Goal: Communication & Community: Answer question/provide support

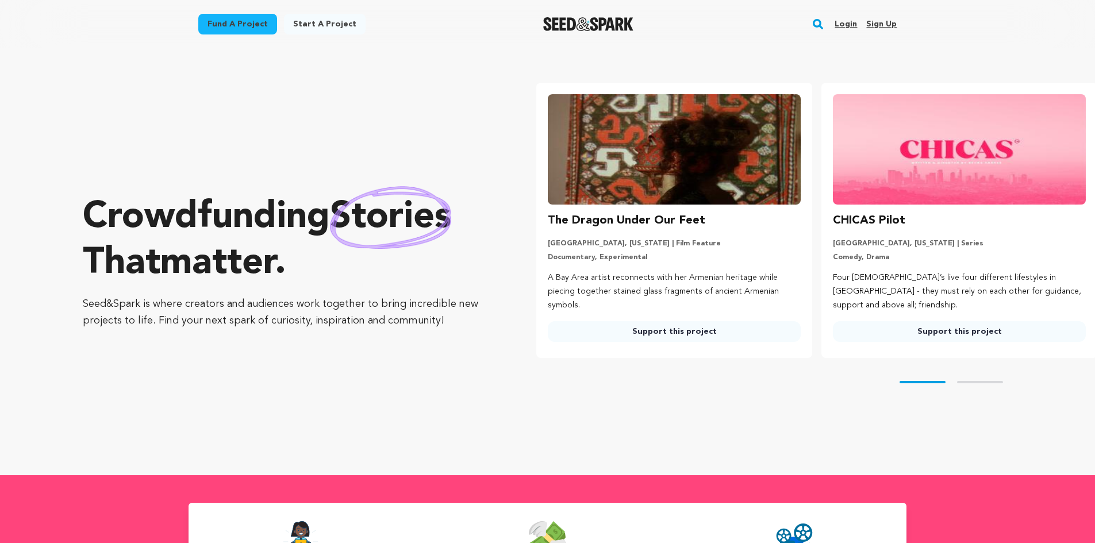
click at [850, 26] on link "Login" at bounding box center [845, 24] width 22 height 18
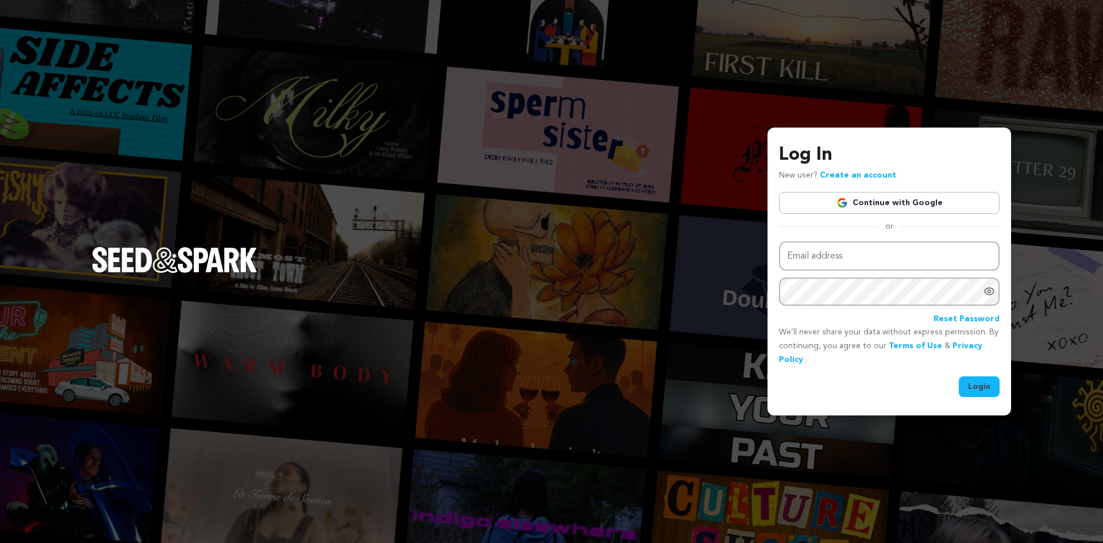
click at [888, 203] on link "Continue with Google" at bounding box center [889, 203] width 221 height 22
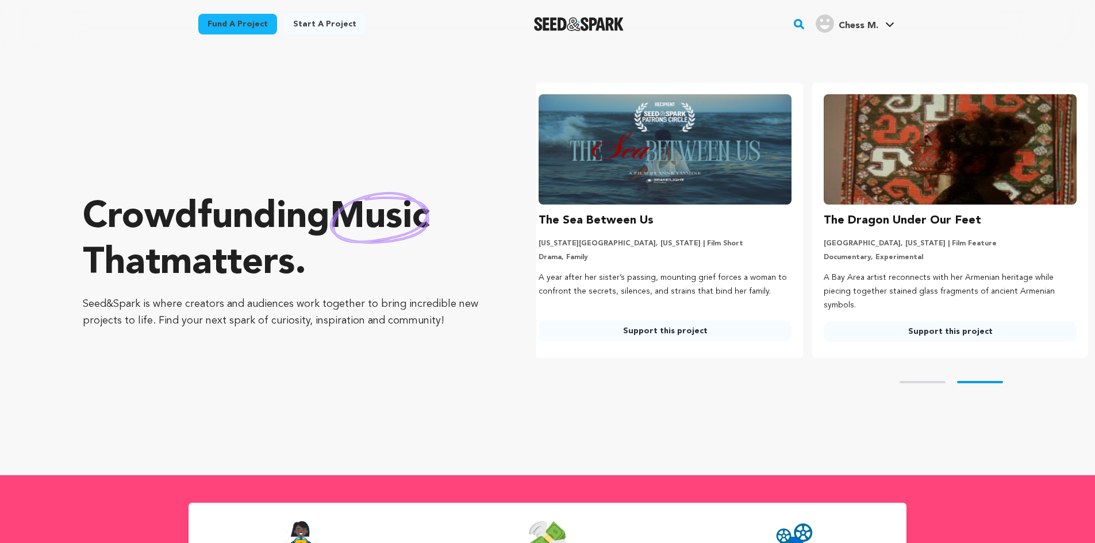
click at [855, 25] on span "Chess M." at bounding box center [858, 25] width 40 height 9
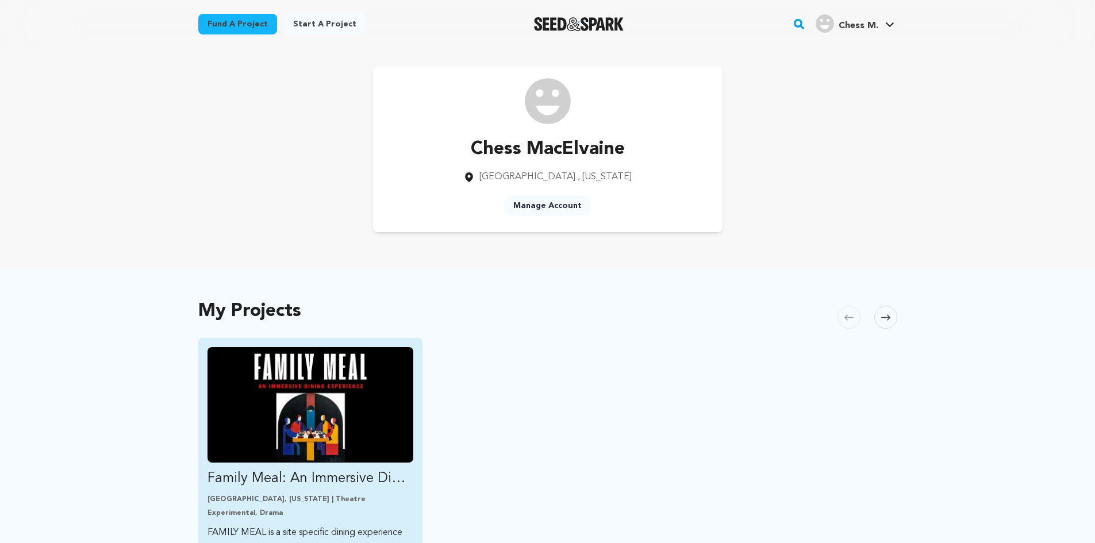
click at [324, 422] on img "Fund Family Meal: An Immersive Dining Experience" at bounding box center [310, 405] width 206 height 116
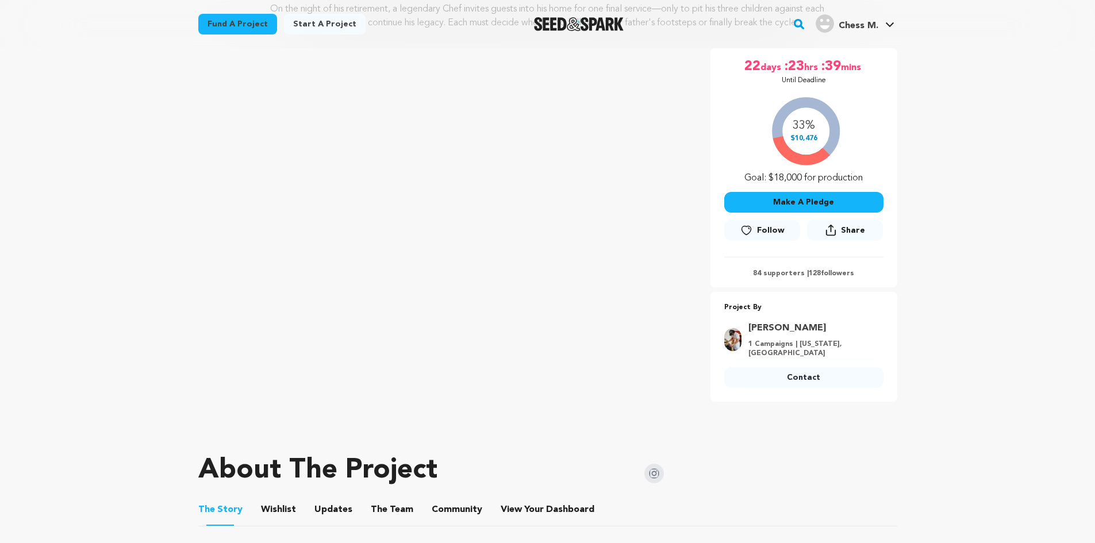
scroll to position [460, 0]
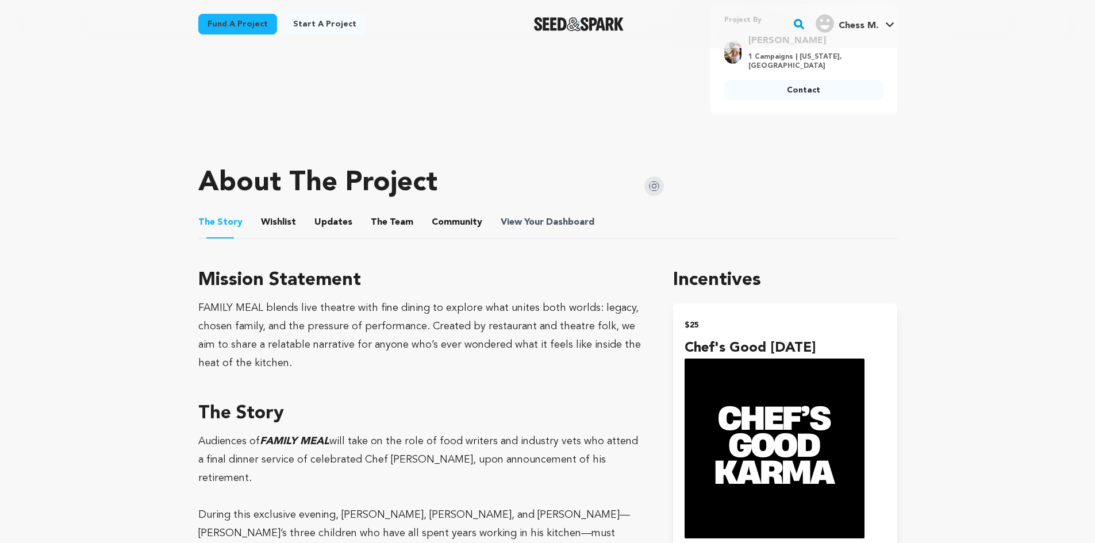
click at [523, 225] on span "View Your Dashboard" at bounding box center [549, 222] width 96 height 14
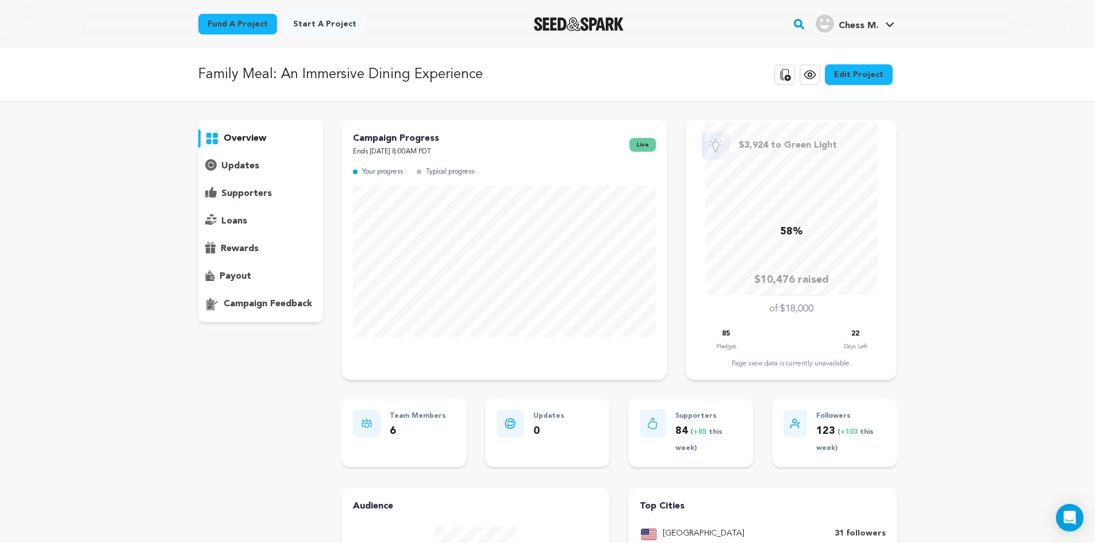
click at [254, 194] on p "supporters" at bounding box center [246, 194] width 51 height 14
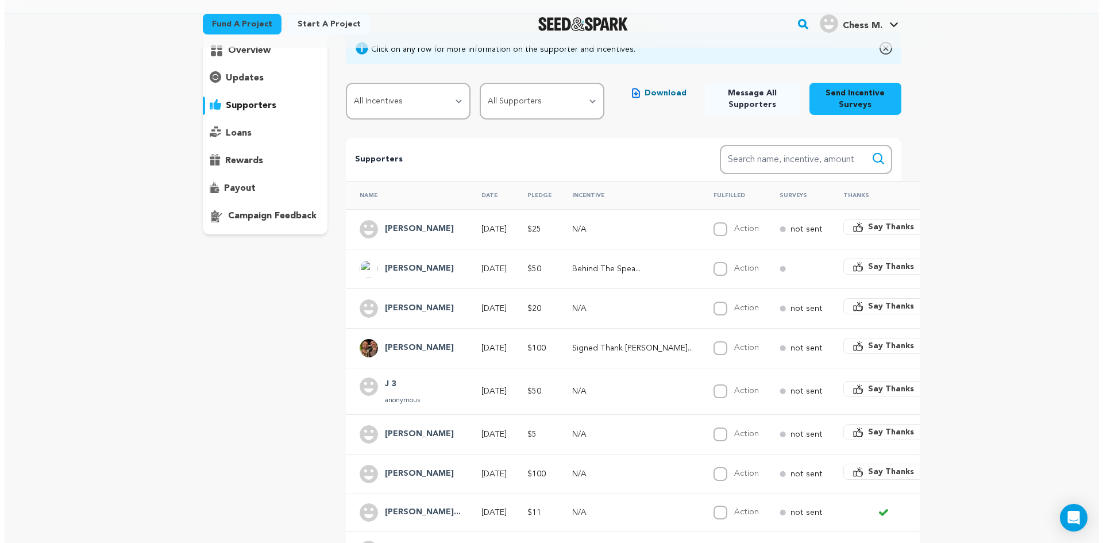
scroll to position [172, 0]
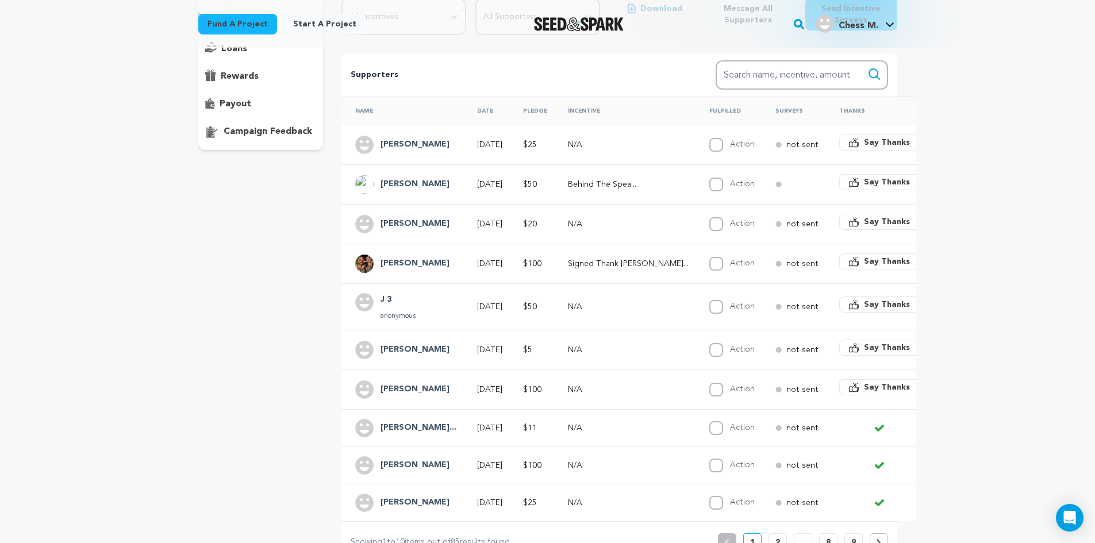
click at [417, 387] on h4 "[PERSON_NAME]" at bounding box center [414, 390] width 69 height 14
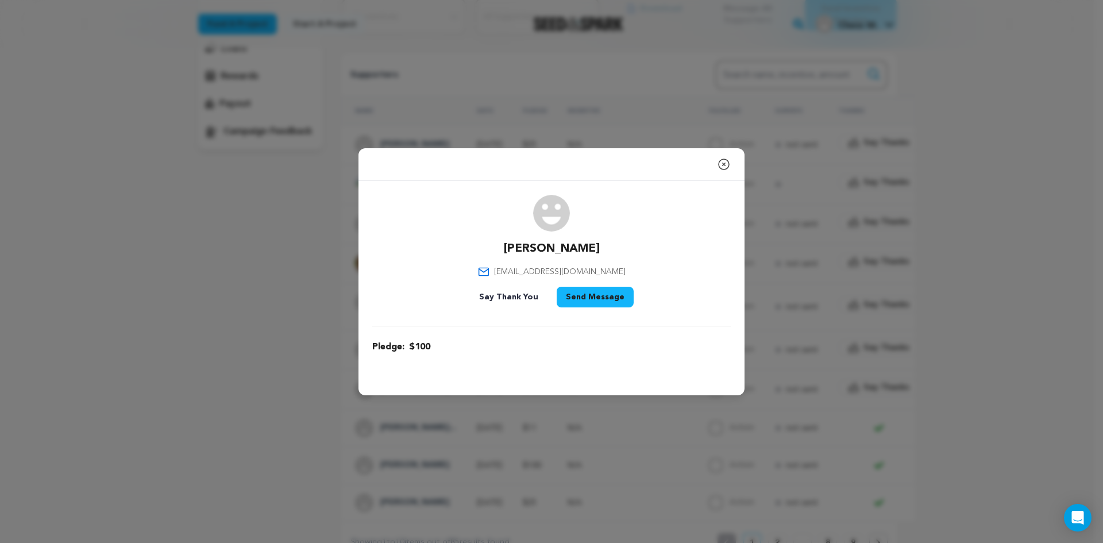
click at [582, 269] on span "[EMAIL_ADDRESS][DOMAIN_NAME]" at bounding box center [560, 271] width 132 height 11
copy div "[EMAIL_ADDRESS][DOMAIN_NAME]"
click at [271, 183] on div "Close modal [PERSON_NAME] [EMAIL_ADDRESS][DOMAIN_NAME]" at bounding box center [551, 271] width 1103 height 543
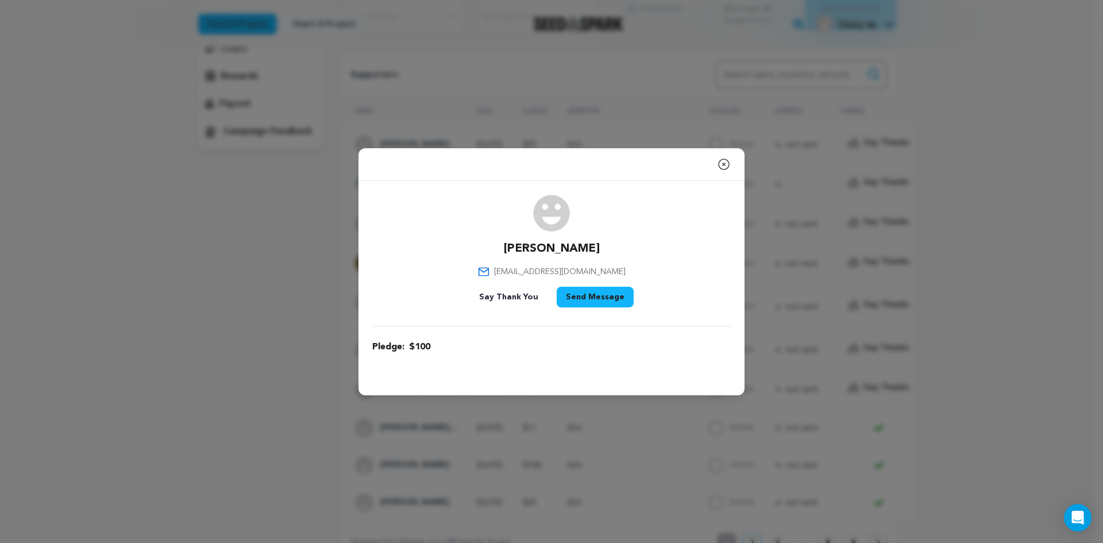
click at [279, 287] on div "Close modal [PERSON_NAME] [EMAIL_ADDRESS][DOMAIN_NAME]" at bounding box center [551, 271] width 1103 height 543
click at [724, 168] on icon "button" at bounding box center [724, 164] width 14 height 14
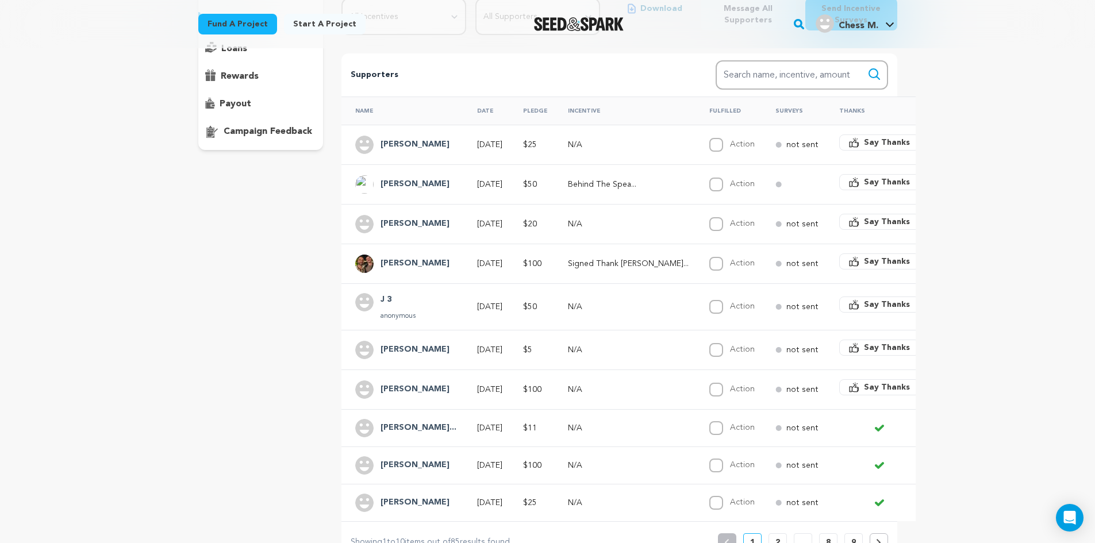
click at [417, 347] on h4 "[PERSON_NAME]" at bounding box center [414, 350] width 69 height 14
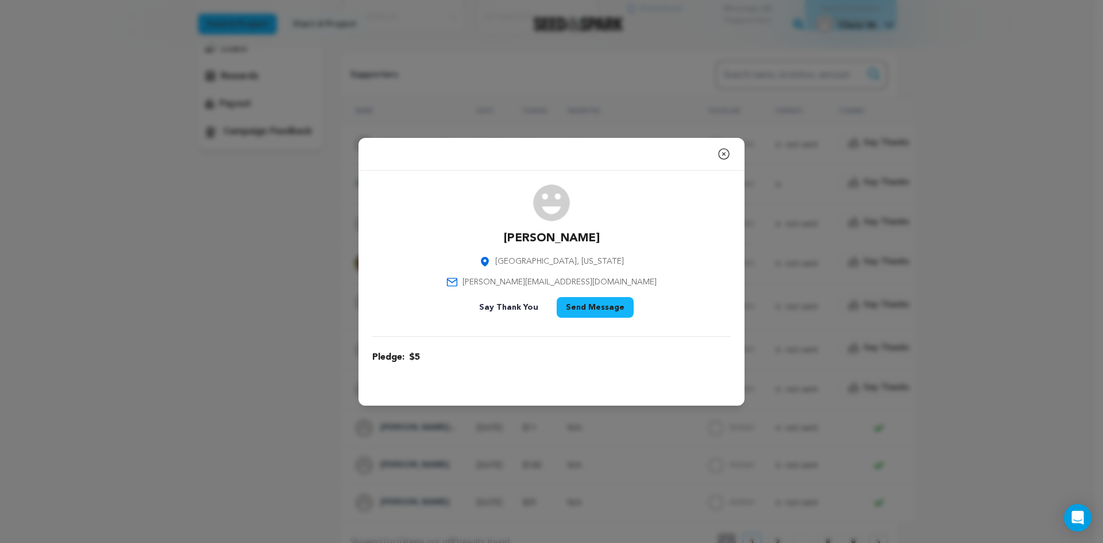
click at [586, 280] on span "[PERSON_NAME][EMAIL_ADDRESS][DOMAIN_NAME]" at bounding box center [560, 281] width 194 height 11
copy div "[PERSON_NAME][EMAIL_ADDRESS][DOMAIN_NAME]"
click at [721, 156] on icon "button" at bounding box center [724, 154] width 14 height 14
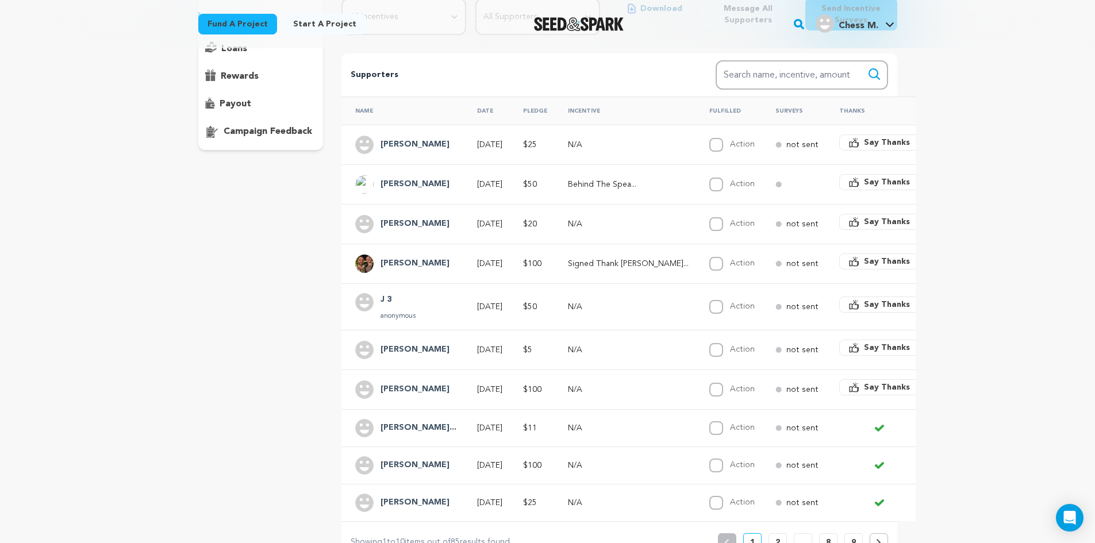
click at [387, 302] on h4 "J 3" at bounding box center [397, 300] width 35 height 14
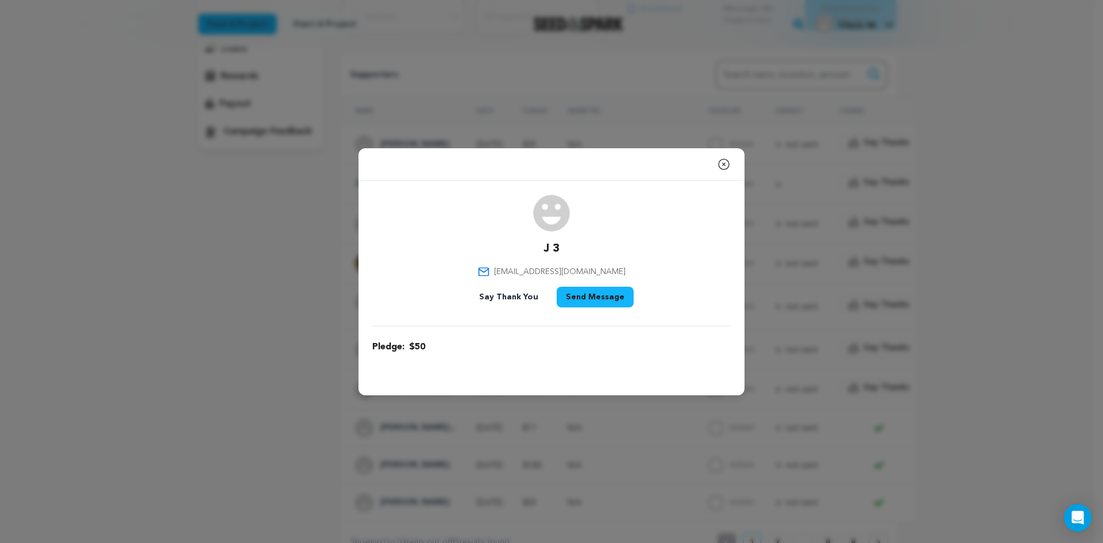
click at [549, 273] on span "[EMAIL_ADDRESS][DOMAIN_NAME]" at bounding box center [560, 271] width 132 height 11
copy div "[EMAIL_ADDRESS][DOMAIN_NAME]"
click at [726, 169] on icon "button" at bounding box center [724, 164] width 10 height 10
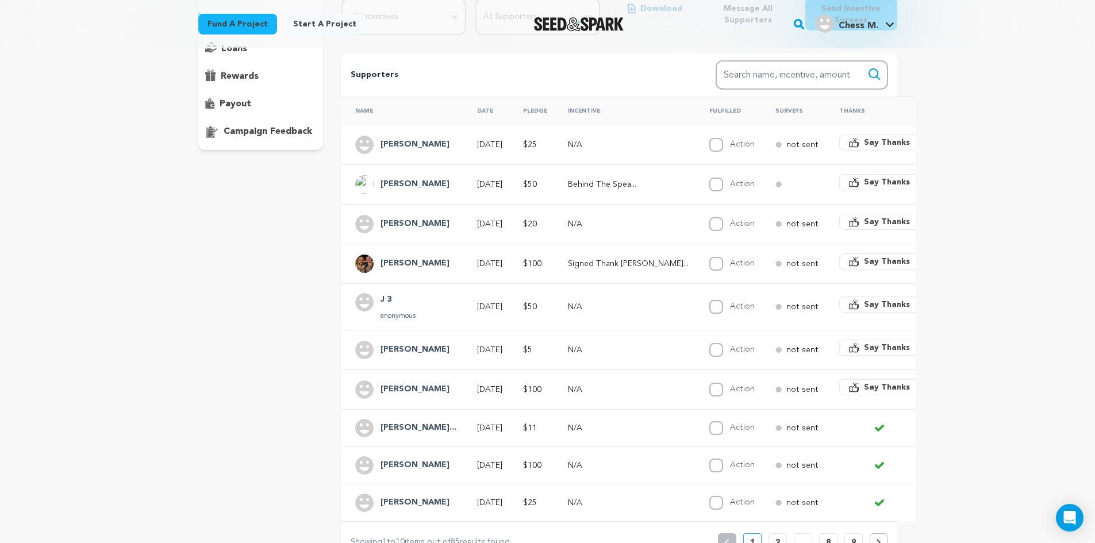
click at [427, 265] on h4 "[PERSON_NAME]" at bounding box center [414, 264] width 69 height 14
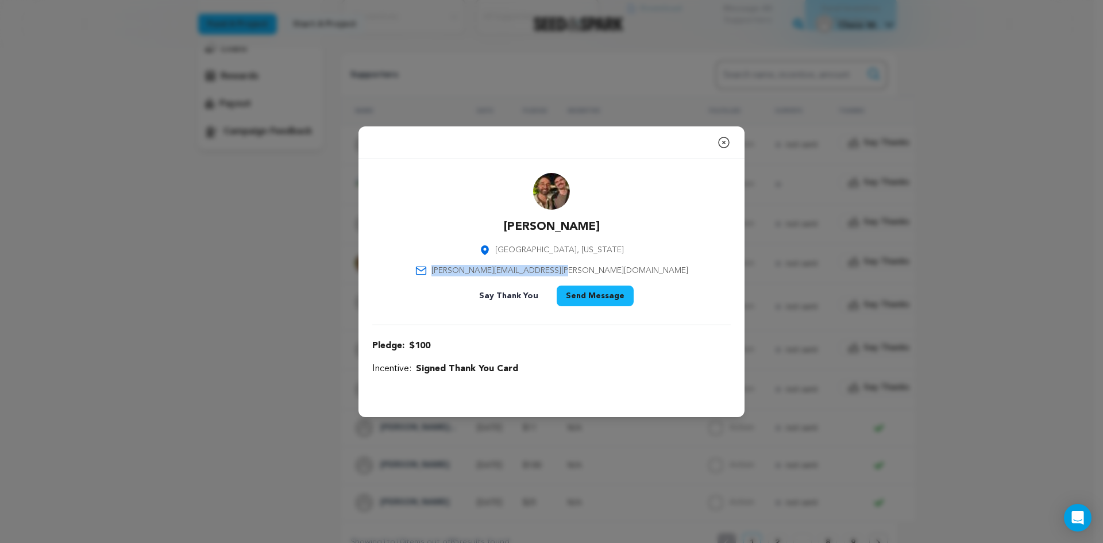
drag, startPoint x: 615, startPoint y: 270, endPoint x: 499, endPoint y: 274, distance: 116.2
click at [499, 274] on div "[PERSON_NAME] [GEOGRAPHIC_DATA], [US_STATE] [PERSON_NAME][EMAIL_ADDRESS][PERSON…" at bounding box center [551, 242] width 359 height 138
copy span "[PERSON_NAME][EMAIL_ADDRESS][PERSON_NAME][DOMAIN_NAME]"
click at [723, 143] on icon "button" at bounding box center [724, 142] width 10 height 10
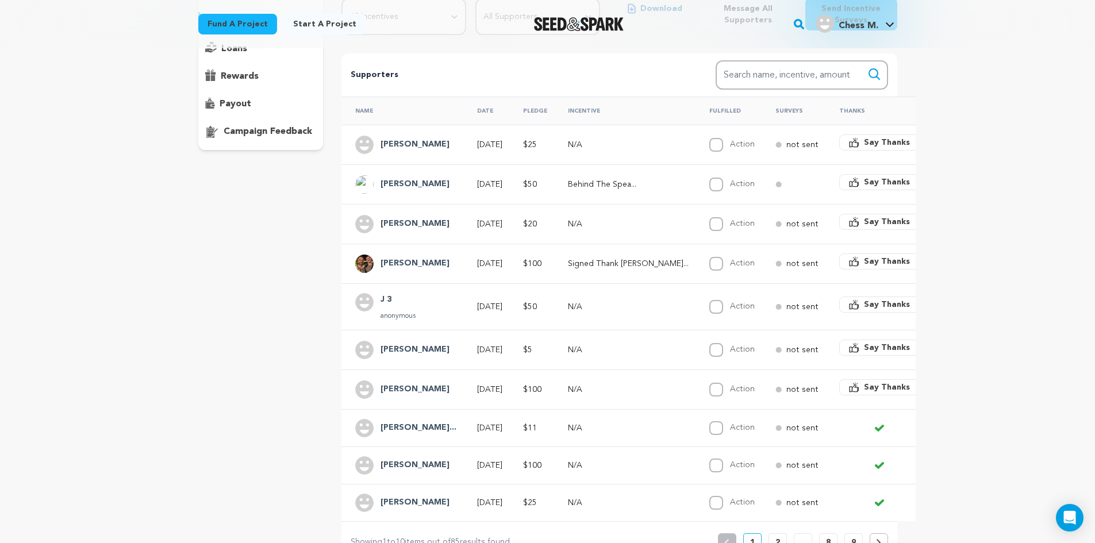
click at [864, 390] on span "Say Thanks" at bounding box center [887, 387] width 46 height 11
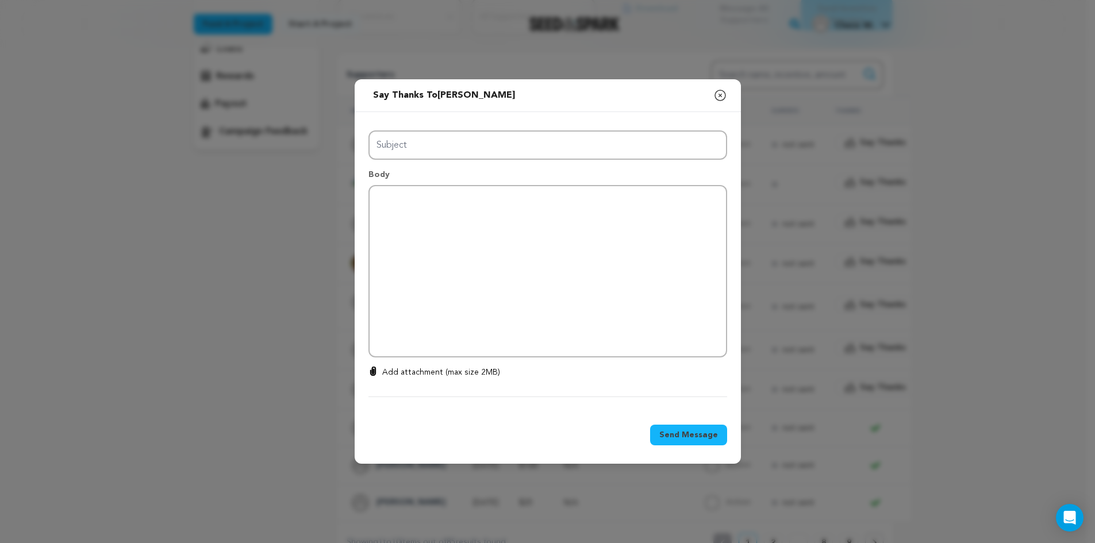
type input "Thanks for your support!"
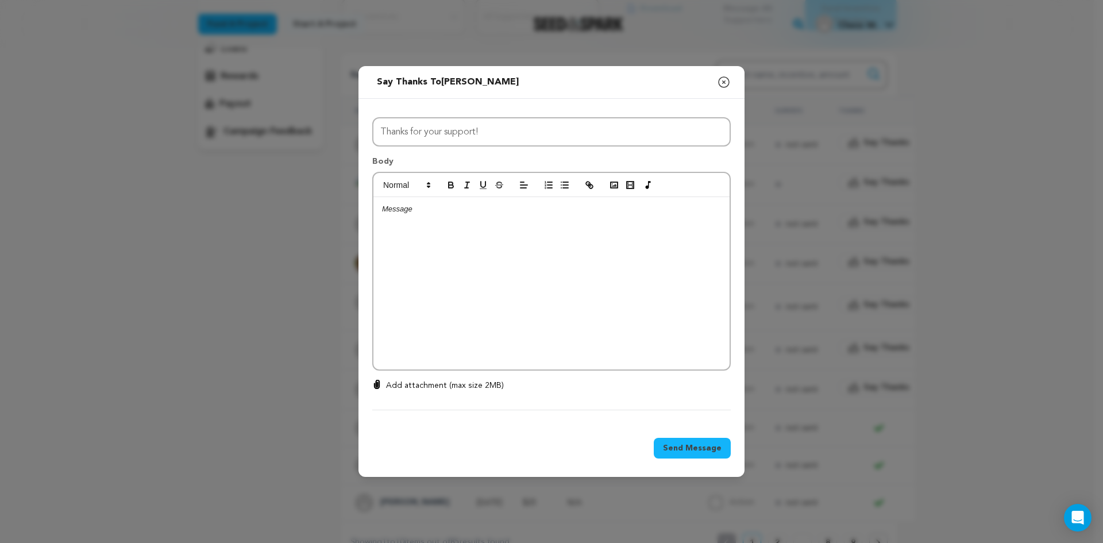
scroll to position [0, 0]
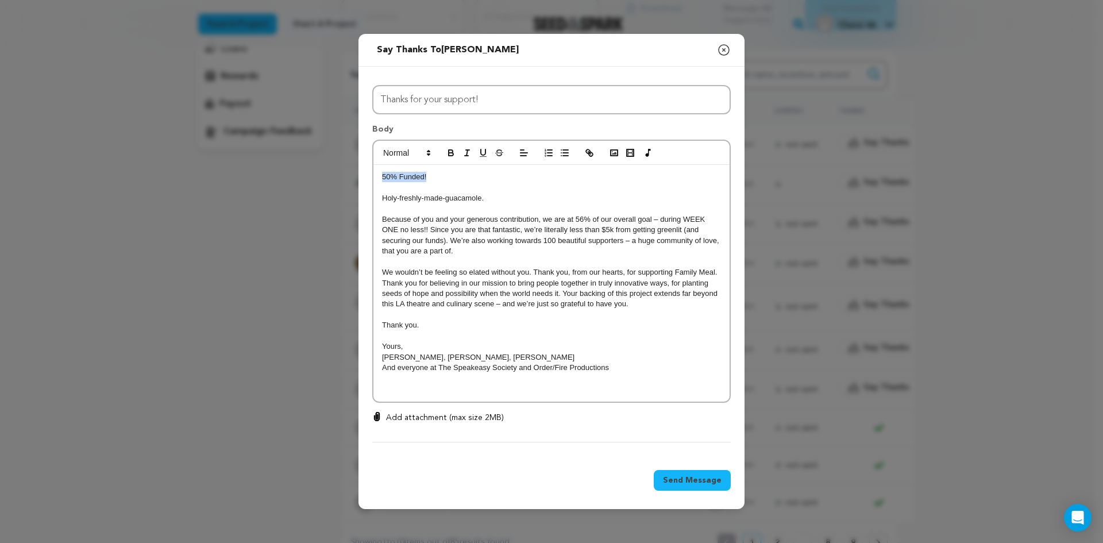
drag, startPoint x: 440, startPoint y: 176, endPoint x: 361, endPoint y: 175, distance: 78.2
click at [361, 175] on div "All Incentives Chef's Good [DATE] Behind The Speakeasy Signed Thank You Card Co…" at bounding box center [552, 261] width 386 height 389
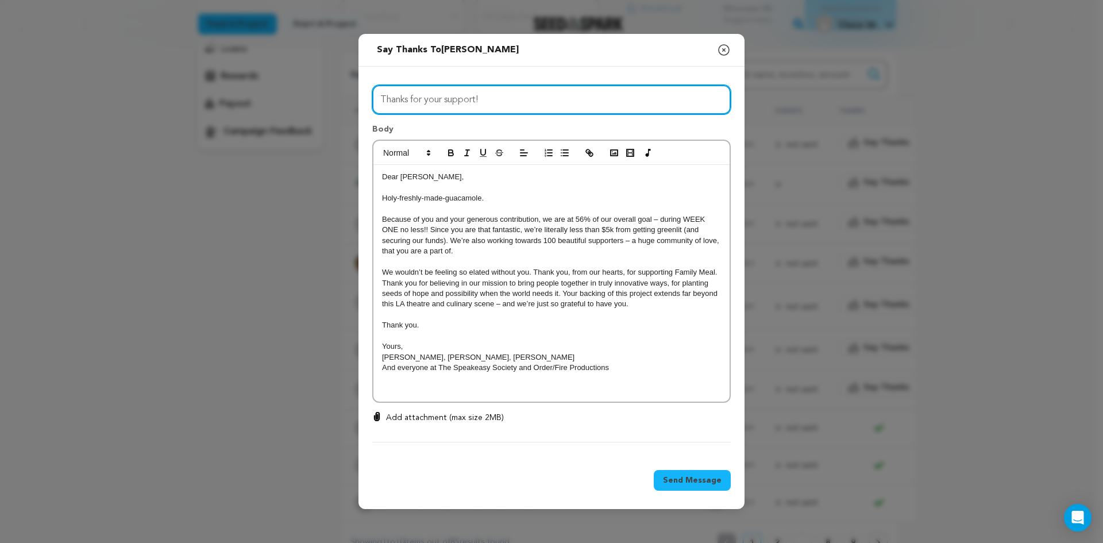
click at [456, 92] on input "Thanks for your support!" at bounding box center [551, 99] width 359 height 29
paste input "50% Funded"
type input "50% Funded!"
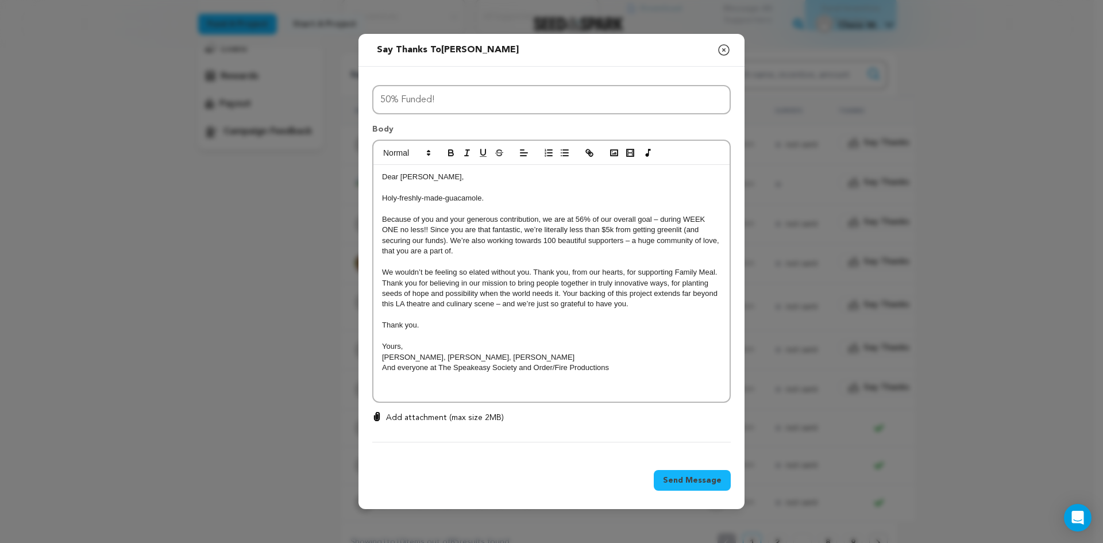
drag, startPoint x: 551, startPoint y: 343, endPoint x: 369, endPoint y: 176, distance: 246.5
click at [369, 176] on div "All Incentives Chef's Good [DATE] Behind The Speakeasy Signed Thank You Card Co…" at bounding box center [552, 261] width 386 height 389
copy div "Dear [PERSON_NAME], Holy-freshly-made-guacamole. Because of you and your genero…"
click at [720, 481] on span "Send Message" at bounding box center [692, 480] width 59 height 11
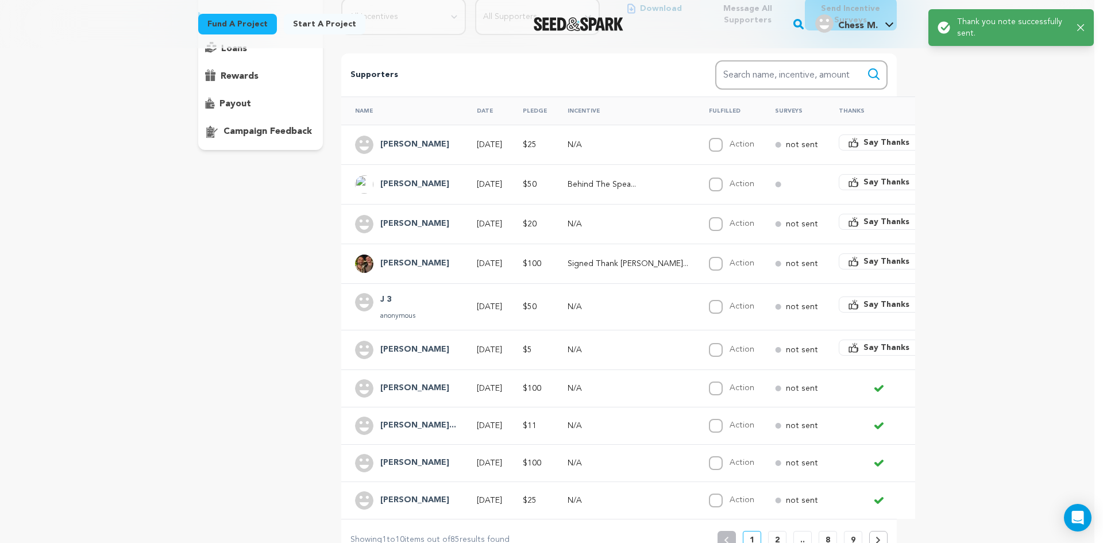
click at [864, 343] on span "Say Thanks" at bounding box center [887, 347] width 46 height 11
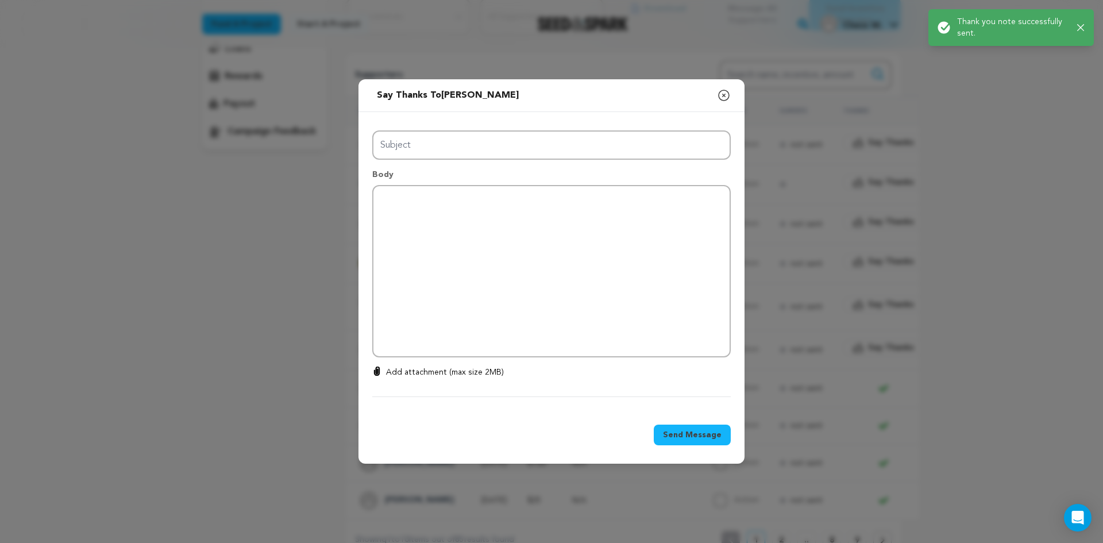
type input "Thanks for your support!"
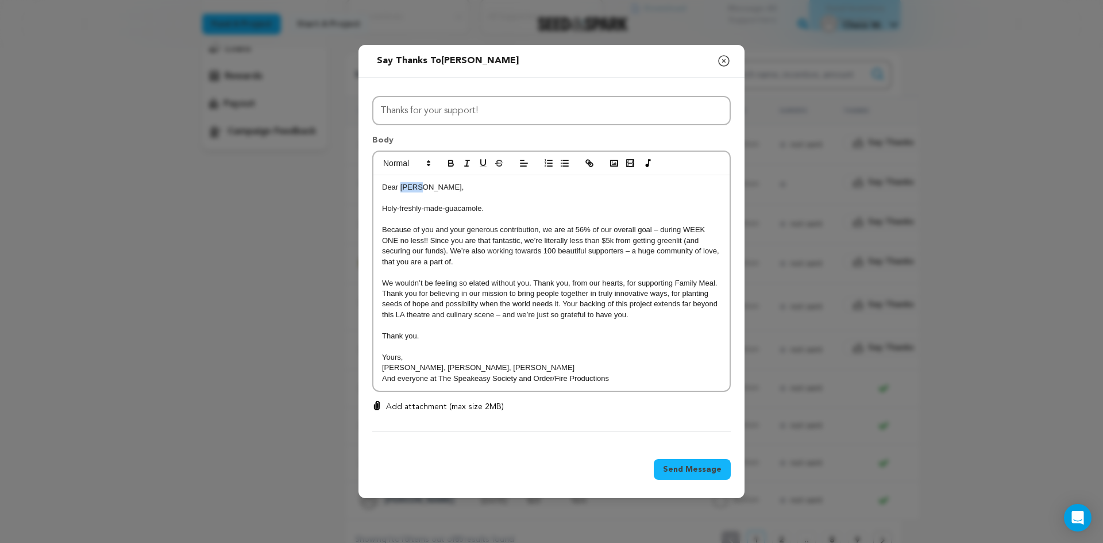
drag, startPoint x: 428, startPoint y: 189, endPoint x: 400, endPoint y: 189, distance: 27.6
click at [400, 189] on p "Dear [PERSON_NAME]," at bounding box center [551, 187] width 339 height 10
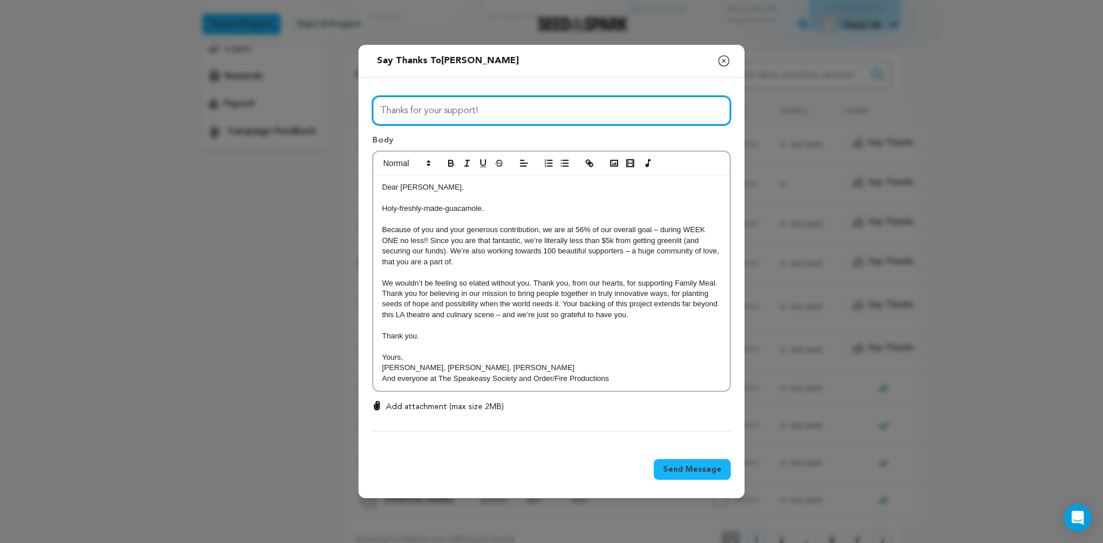
click at [477, 116] on input "Thanks for your support!" at bounding box center [551, 110] width 359 height 29
type input "50% Funded!"
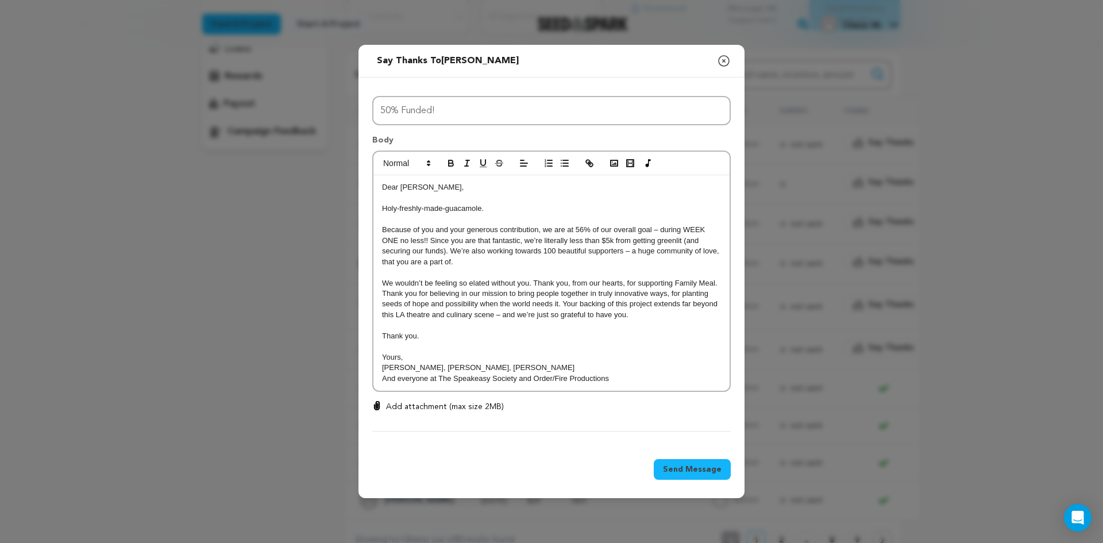
click at [688, 465] on span "Send Message" at bounding box center [692, 469] width 59 height 11
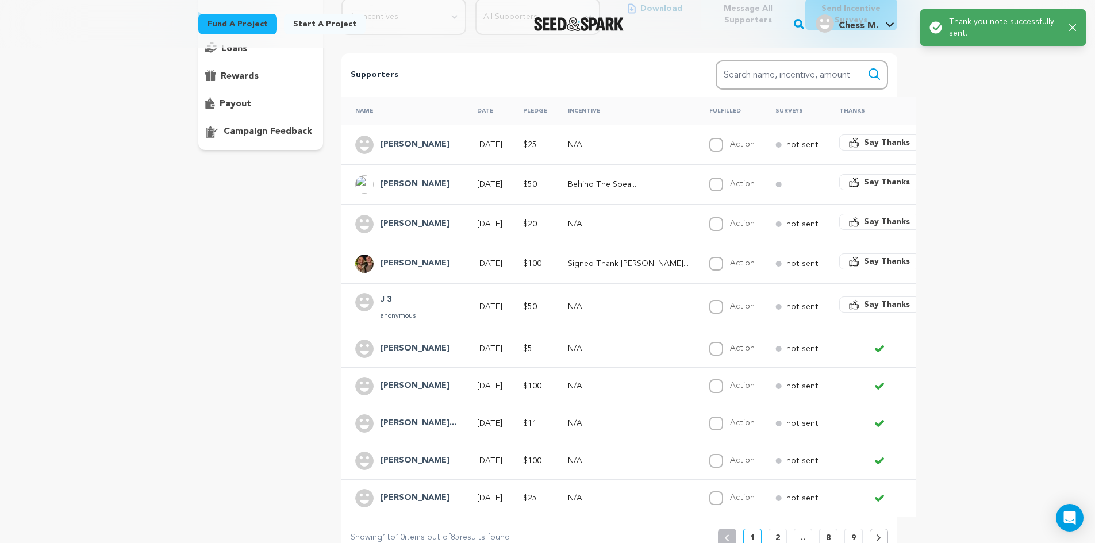
click at [864, 305] on span "Say Thanks" at bounding box center [887, 304] width 46 height 11
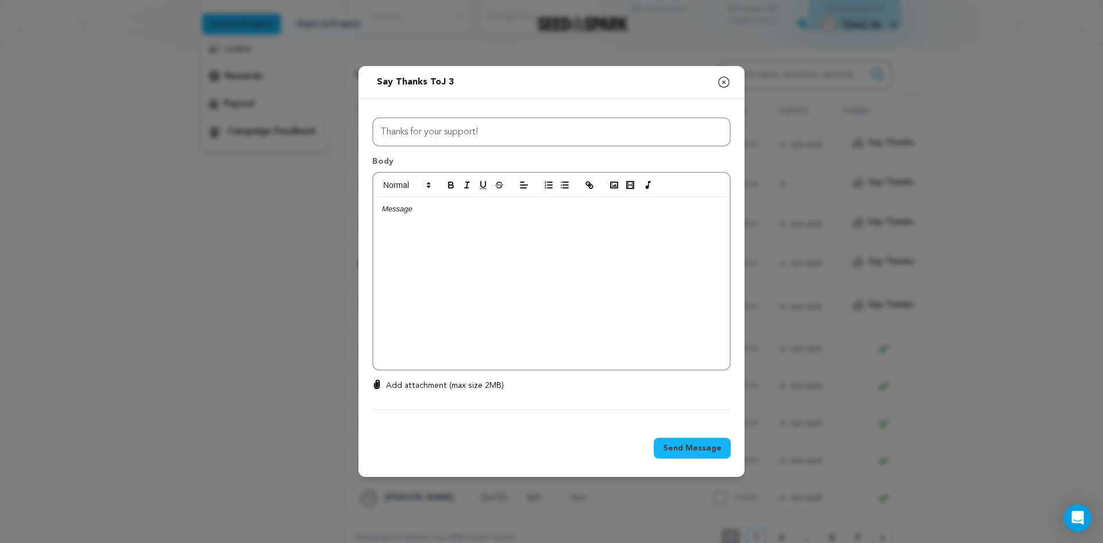
click at [497, 243] on div at bounding box center [552, 283] width 356 height 172
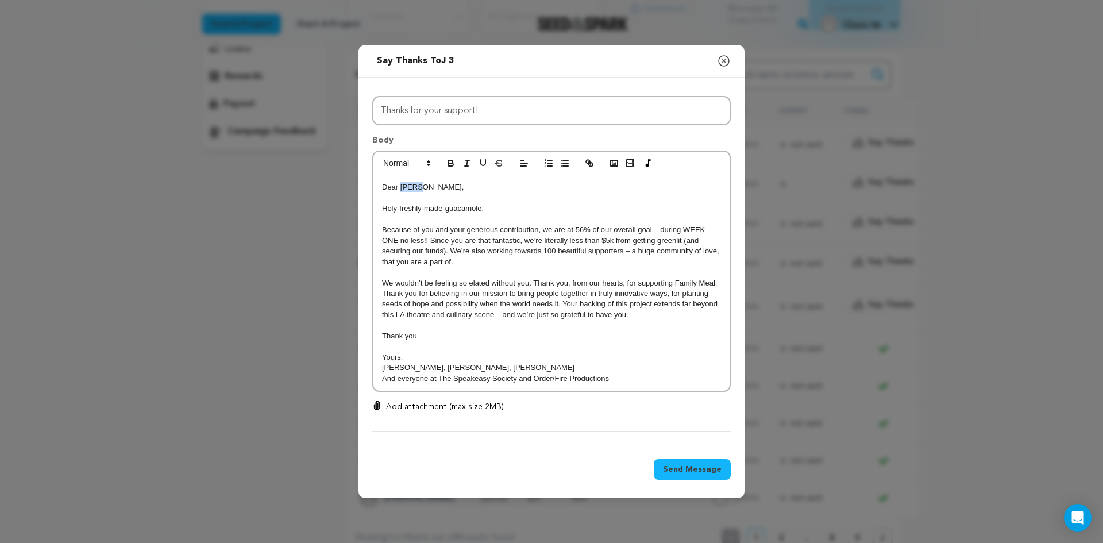
drag, startPoint x: 428, startPoint y: 186, endPoint x: 402, endPoint y: 192, distance: 26.5
click at [402, 192] on p "Dear [PERSON_NAME]," at bounding box center [551, 187] width 339 height 10
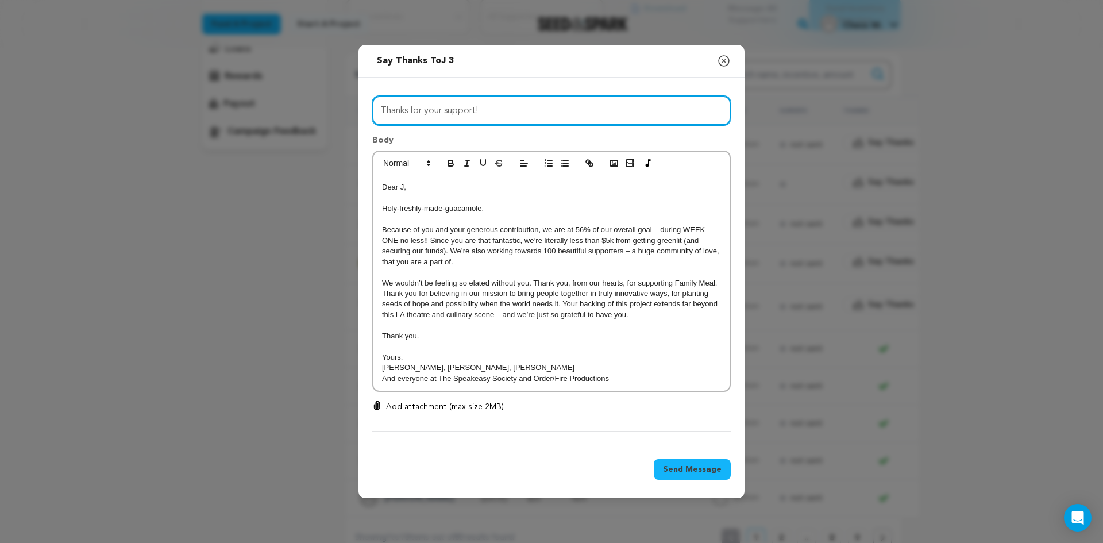
click at [423, 120] on input "Thanks for your support!" at bounding box center [551, 110] width 359 height 29
drag, startPoint x: 514, startPoint y: 118, endPoint x: 264, endPoint y: 143, distance: 250.6
click at [264, 143] on div "Send message to J 3 Say thanks to J 3 Compose New Message Close modal All Incen…" at bounding box center [551, 271] width 1103 height 543
type input "50% Funded!"
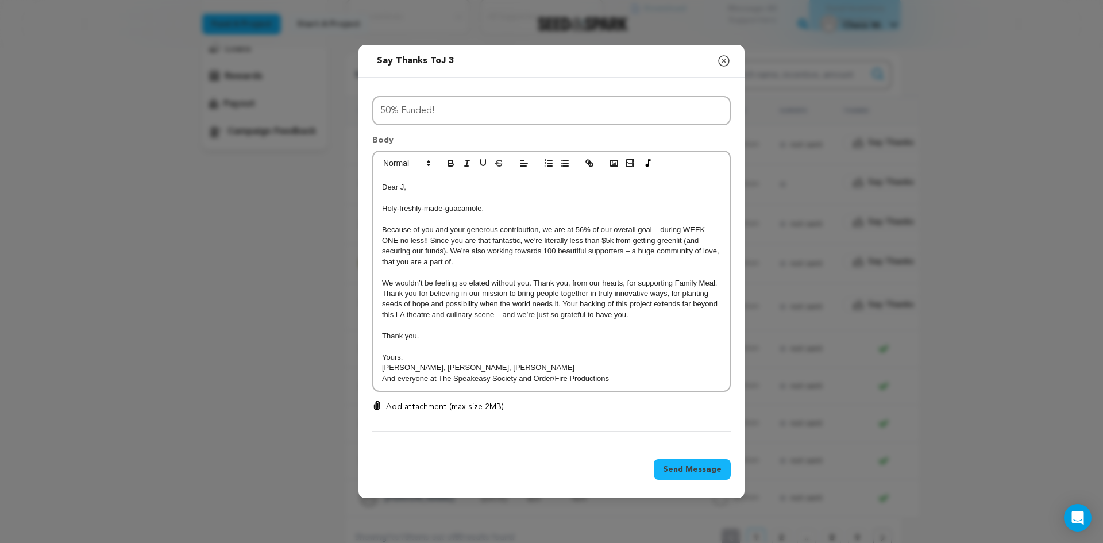
click at [706, 476] on button "Send Message" at bounding box center [692, 469] width 77 height 21
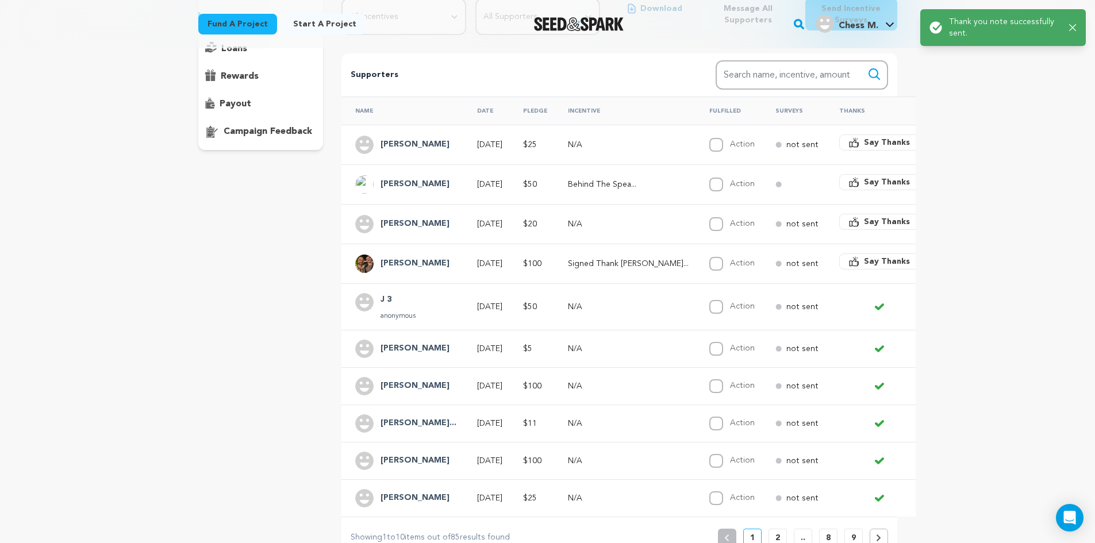
click at [864, 260] on span "Say Thanks" at bounding box center [887, 261] width 46 height 11
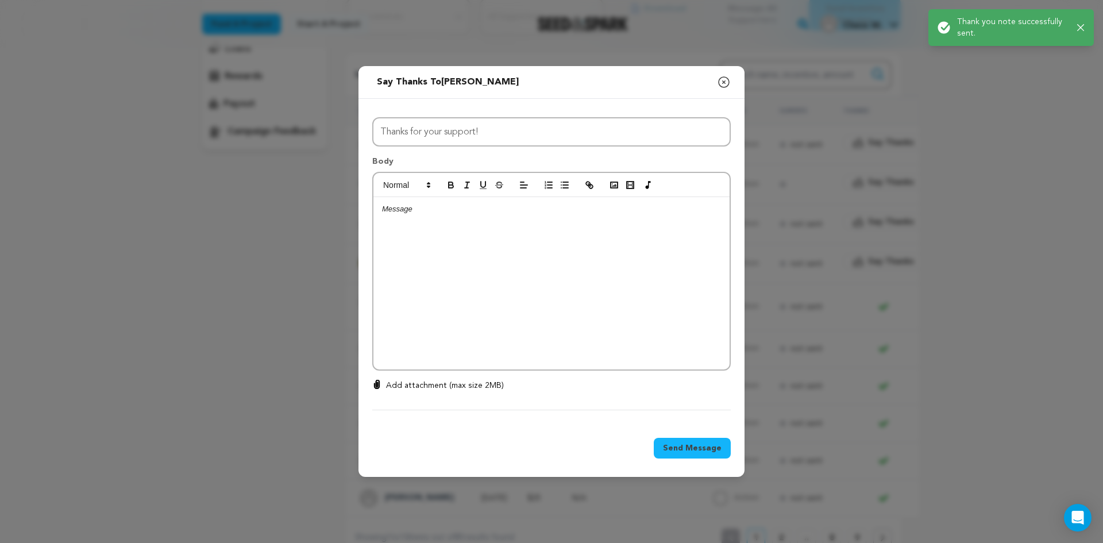
click at [482, 256] on div at bounding box center [552, 283] width 356 height 172
click at [482, 255] on div at bounding box center [552, 283] width 356 height 172
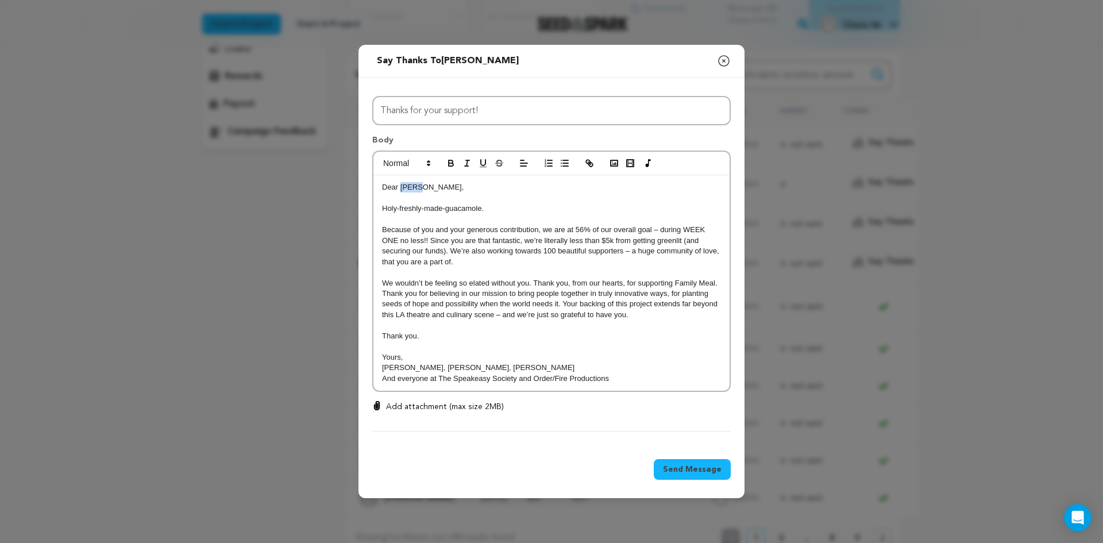
drag, startPoint x: 436, startPoint y: 186, endPoint x: 401, endPoint y: 188, distance: 34.6
click at [401, 188] on p "Dear [PERSON_NAME]," at bounding box center [551, 187] width 339 height 10
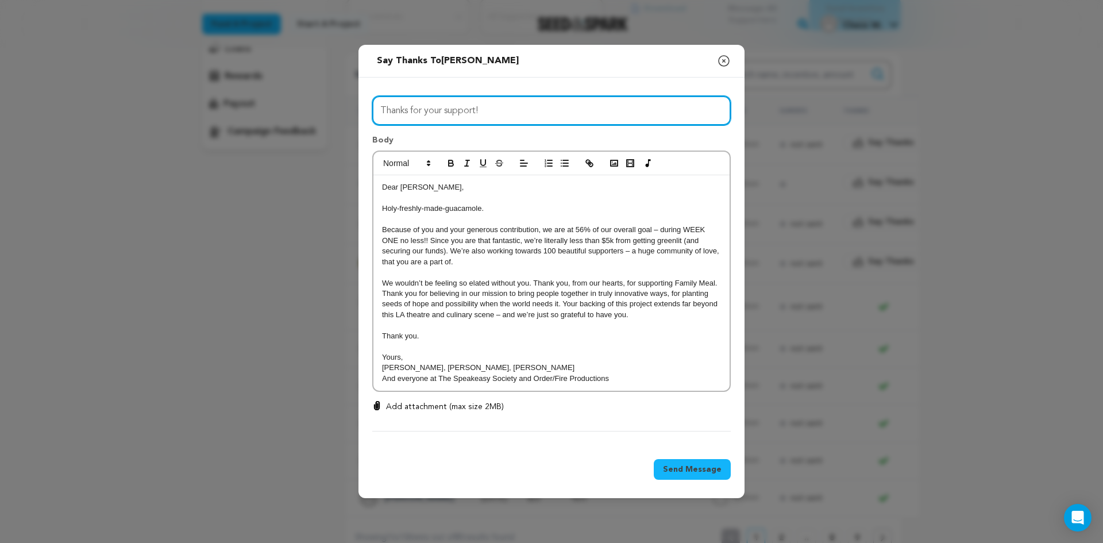
click at [472, 115] on input "Thanks for your support!" at bounding box center [551, 110] width 359 height 29
type input "50% Funded!"
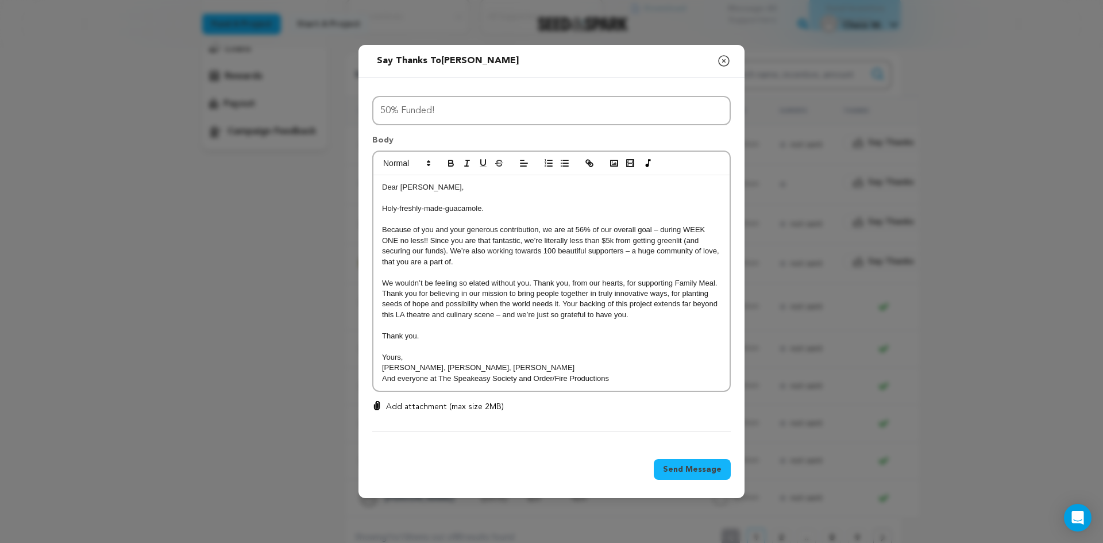
click at [696, 469] on span "Send Message" at bounding box center [692, 469] width 59 height 11
